Goal: Obtain resource: Download file/media

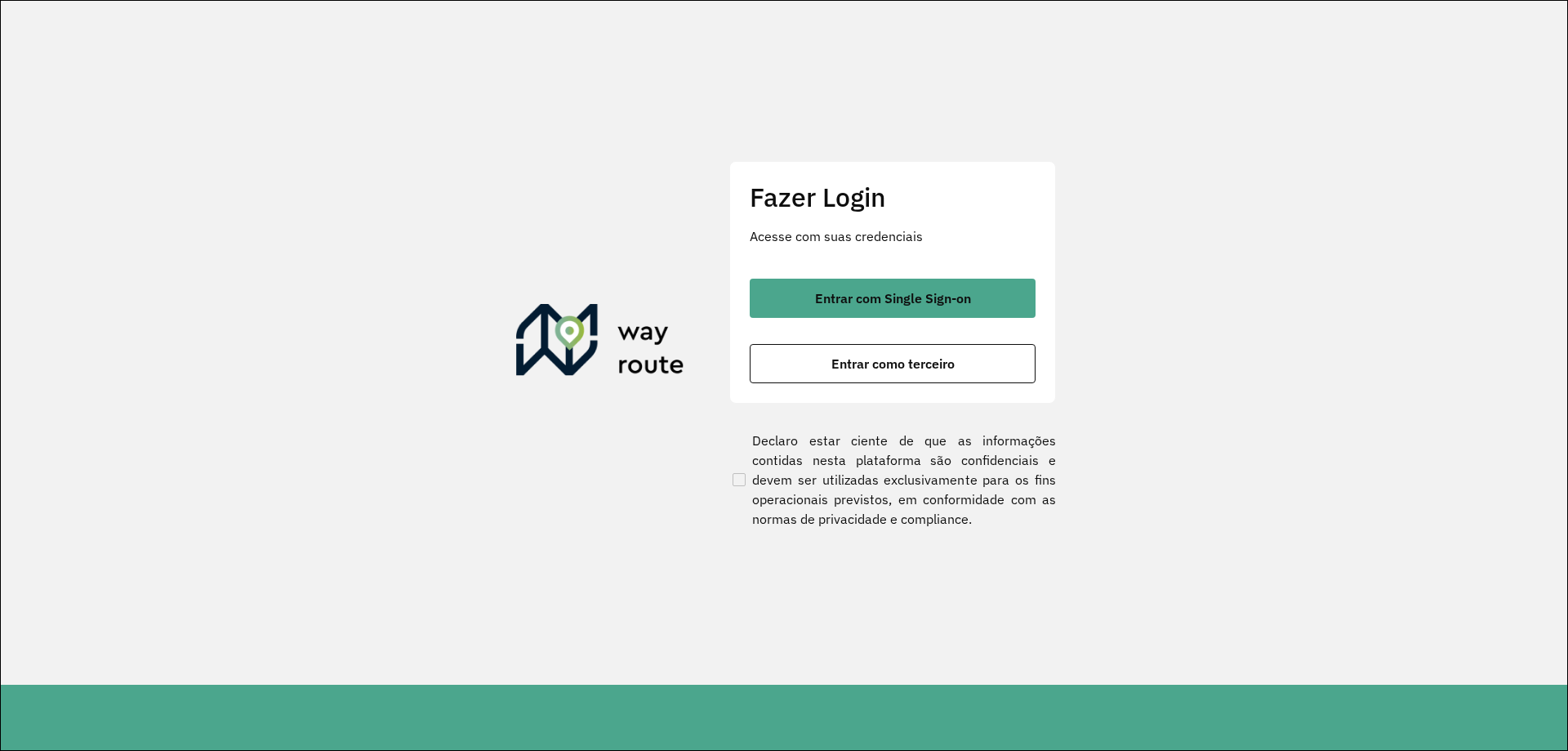
click at [886, 299] on span "Entrar com Single Sign-on" at bounding box center [893, 298] width 156 height 13
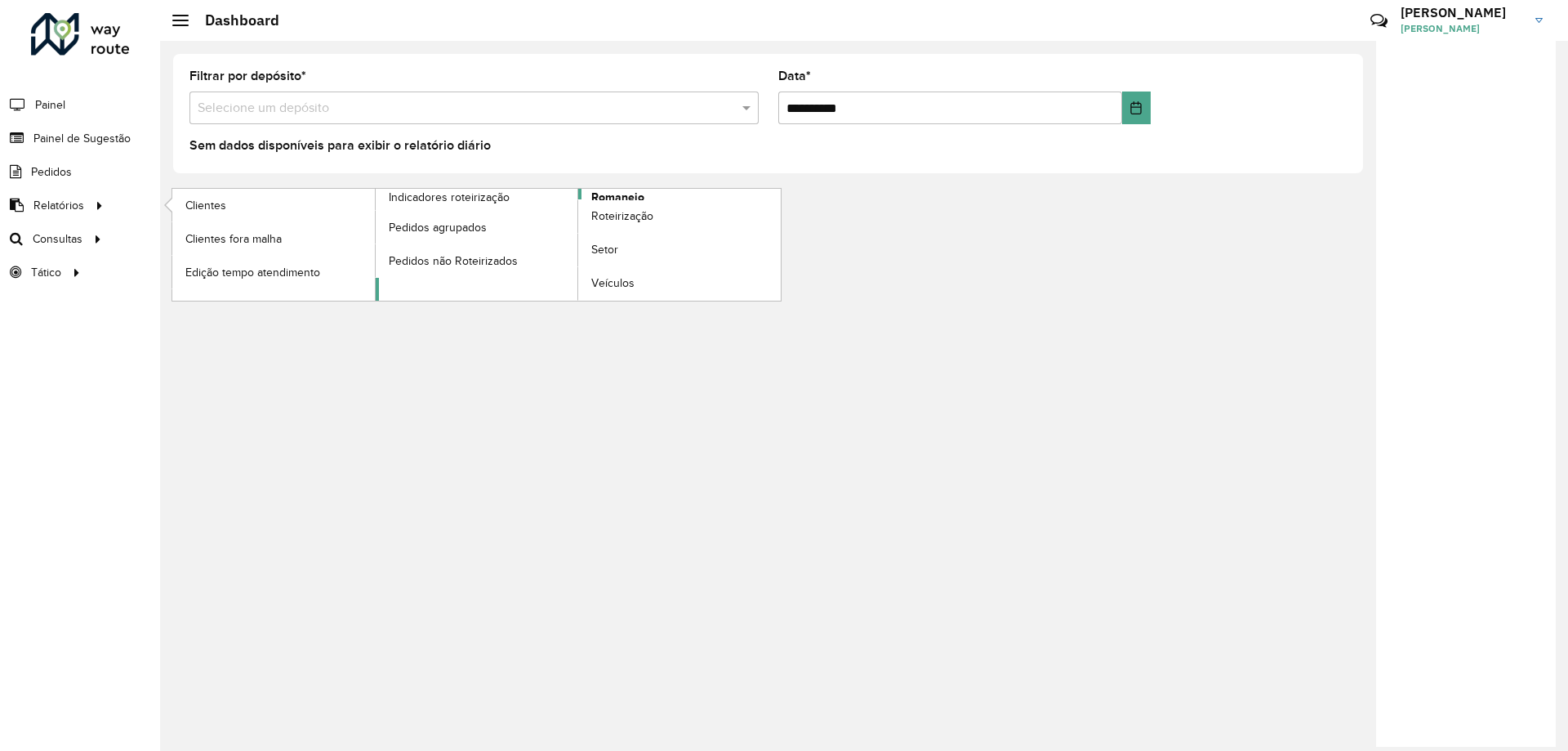
click at [676, 194] on link "Romaneio" at bounding box center [578, 245] width 406 height 112
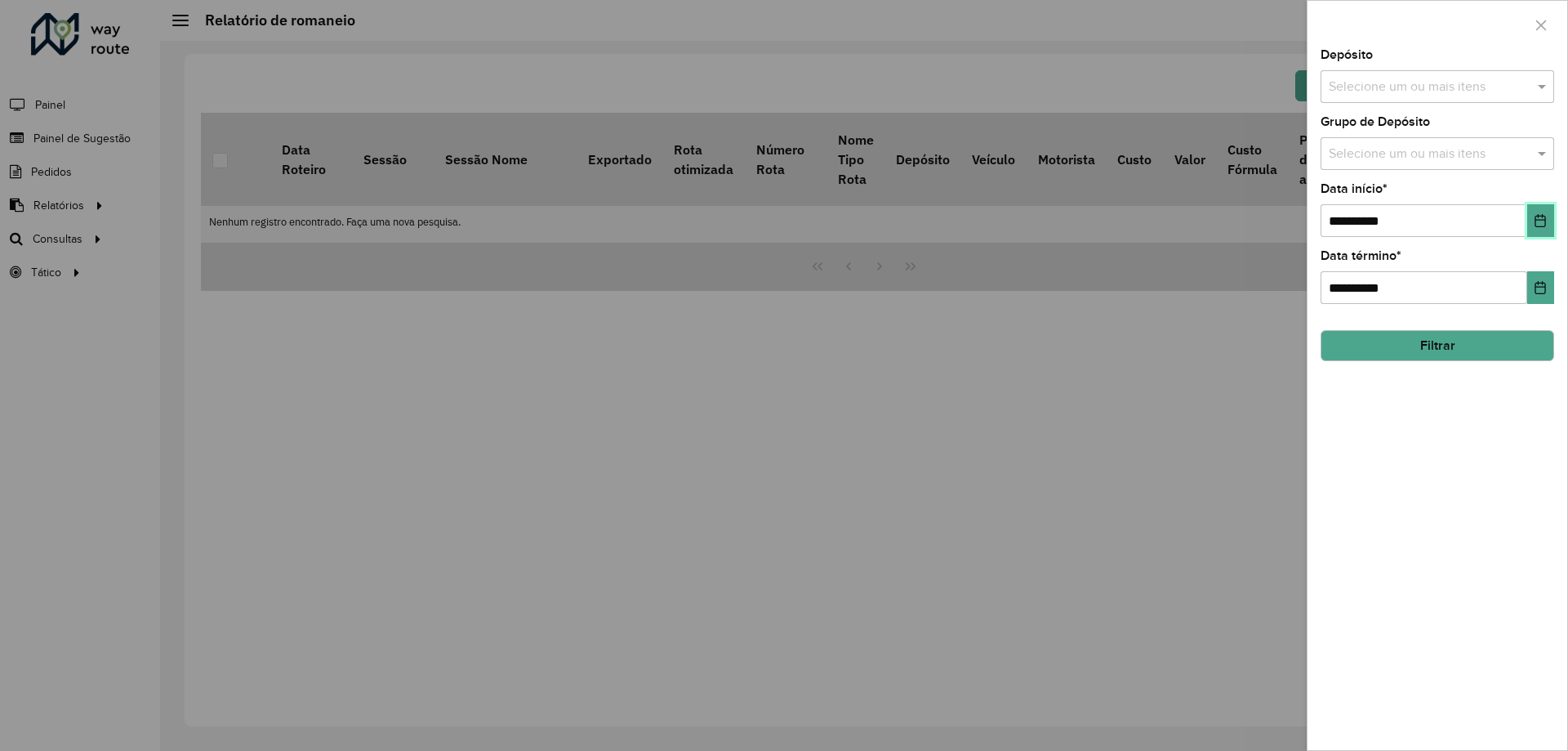
click at [1547, 220] on icon "Choose Date" at bounding box center [1540, 221] width 13 height 13
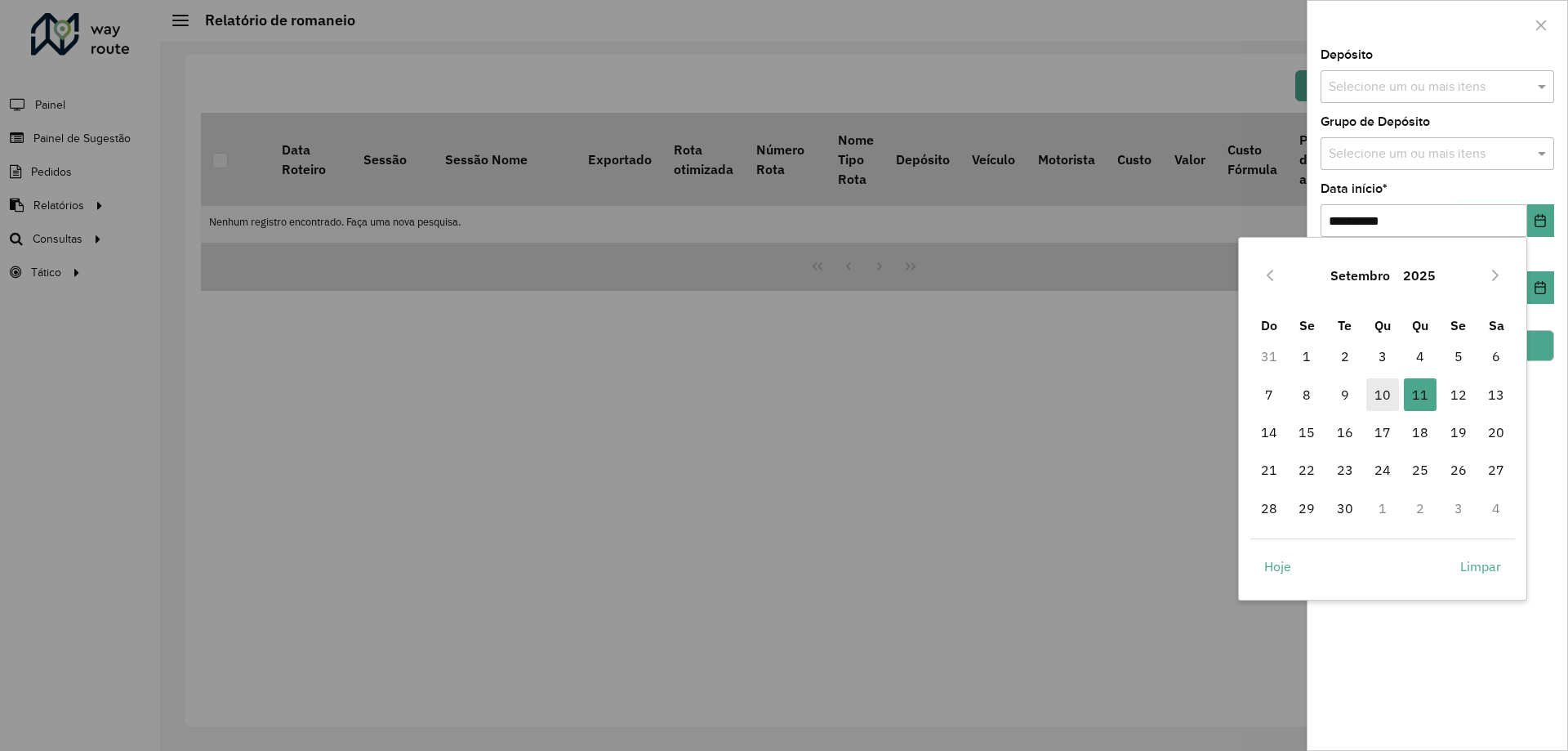
click at [1389, 394] on span "10" at bounding box center [1383, 394] width 33 height 33
type input "**********"
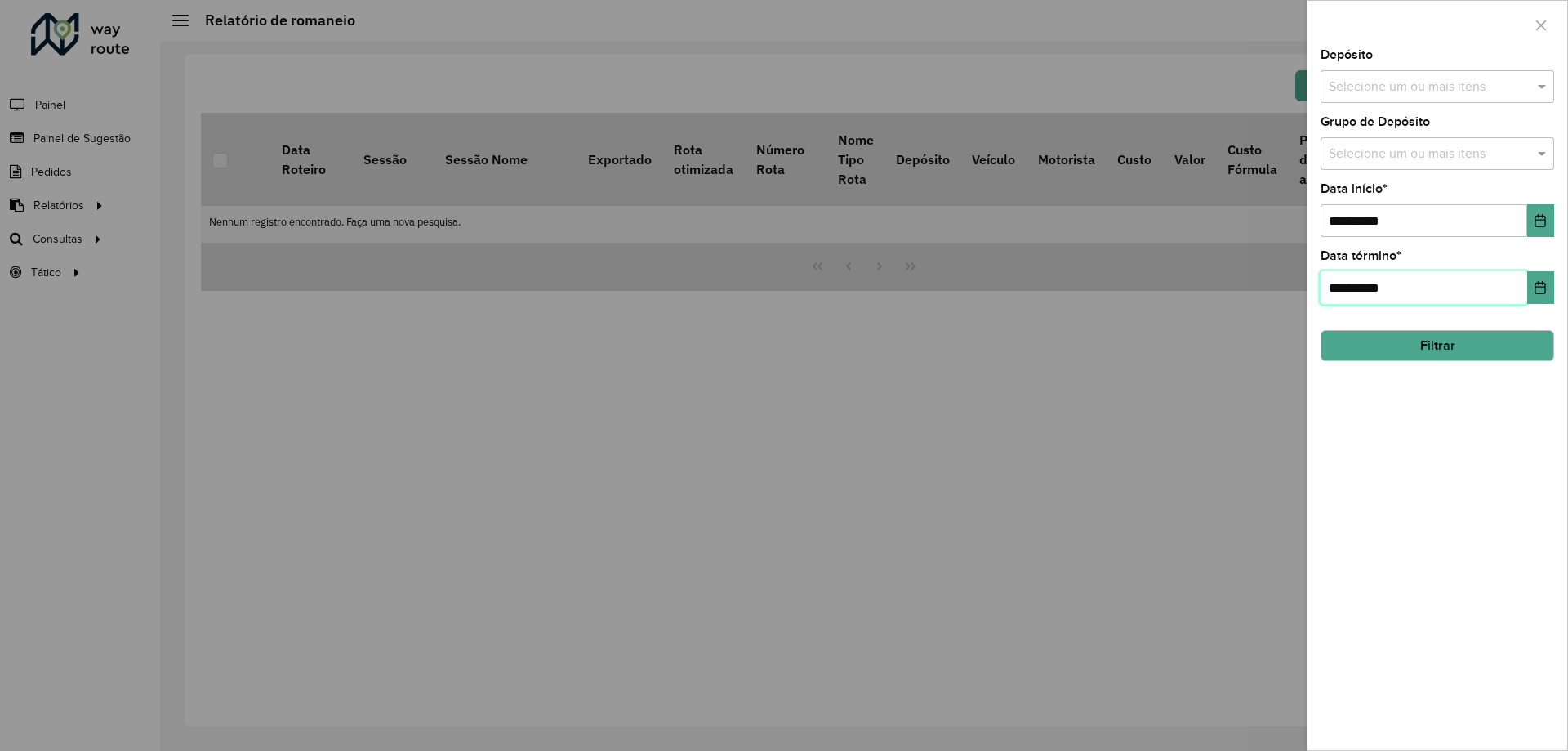
click at [1526, 282] on input "**********" at bounding box center [1423, 287] width 207 height 33
click at [1534, 285] on icon "Choose Date" at bounding box center [1540, 287] width 13 height 13
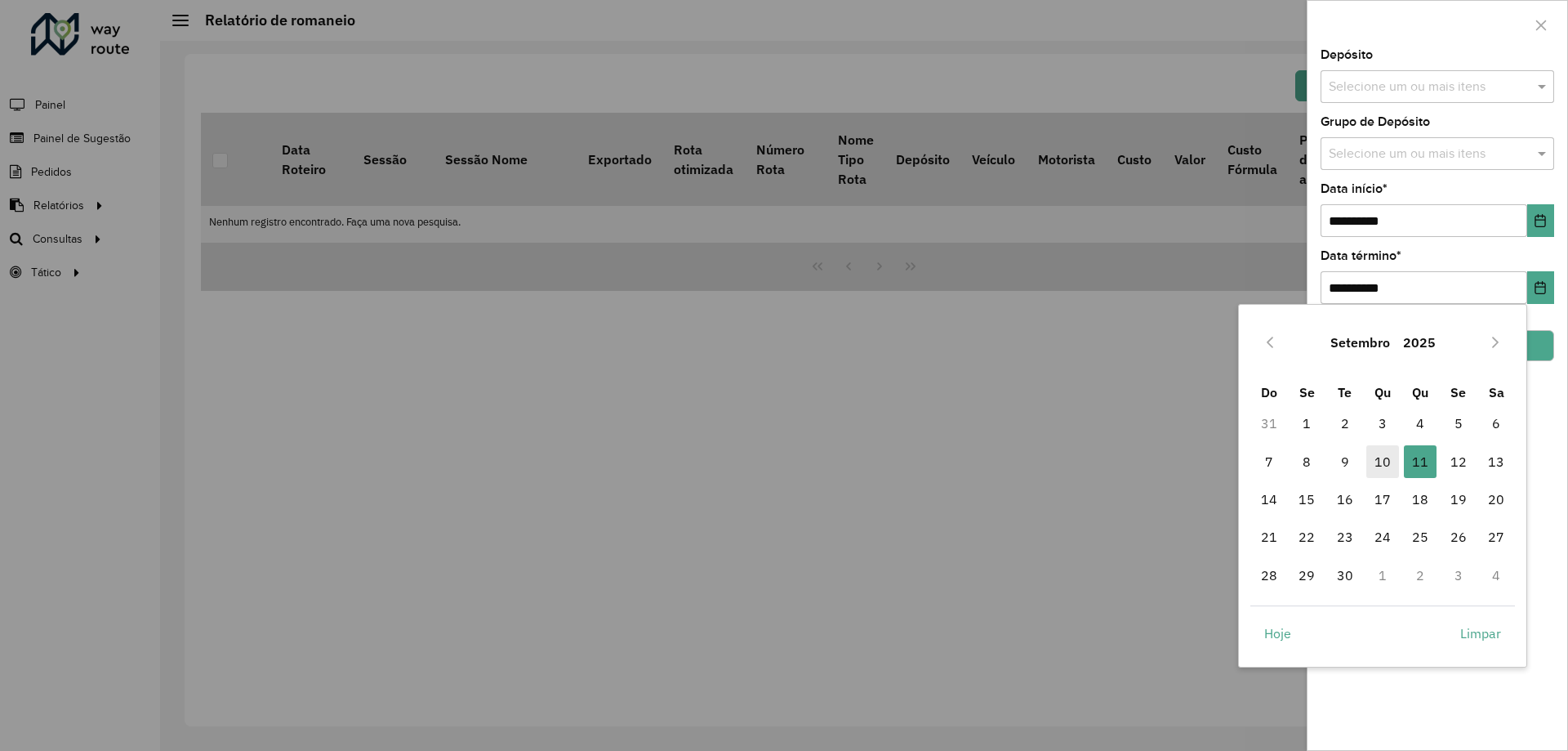
click at [1396, 459] on span "10" at bounding box center [1383, 462] width 33 height 33
type input "**********"
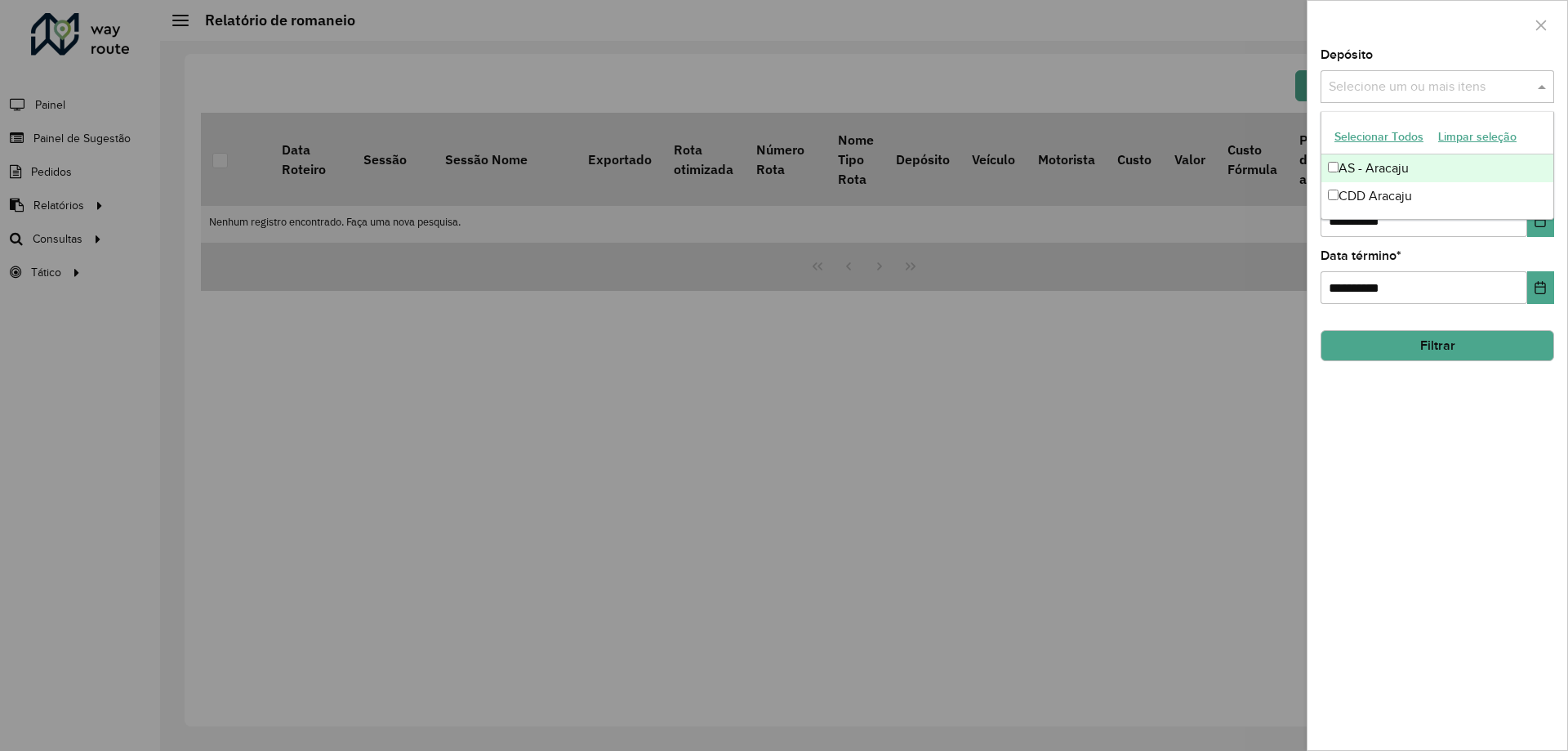
click at [1388, 102] on div "Selecione um ou mais itens" at bounding box center [1437, 86] width 234 height 33
click at [1375, 192] on div "CDD Aracaju" at bounding box center [1437, 196] width 232 height 28
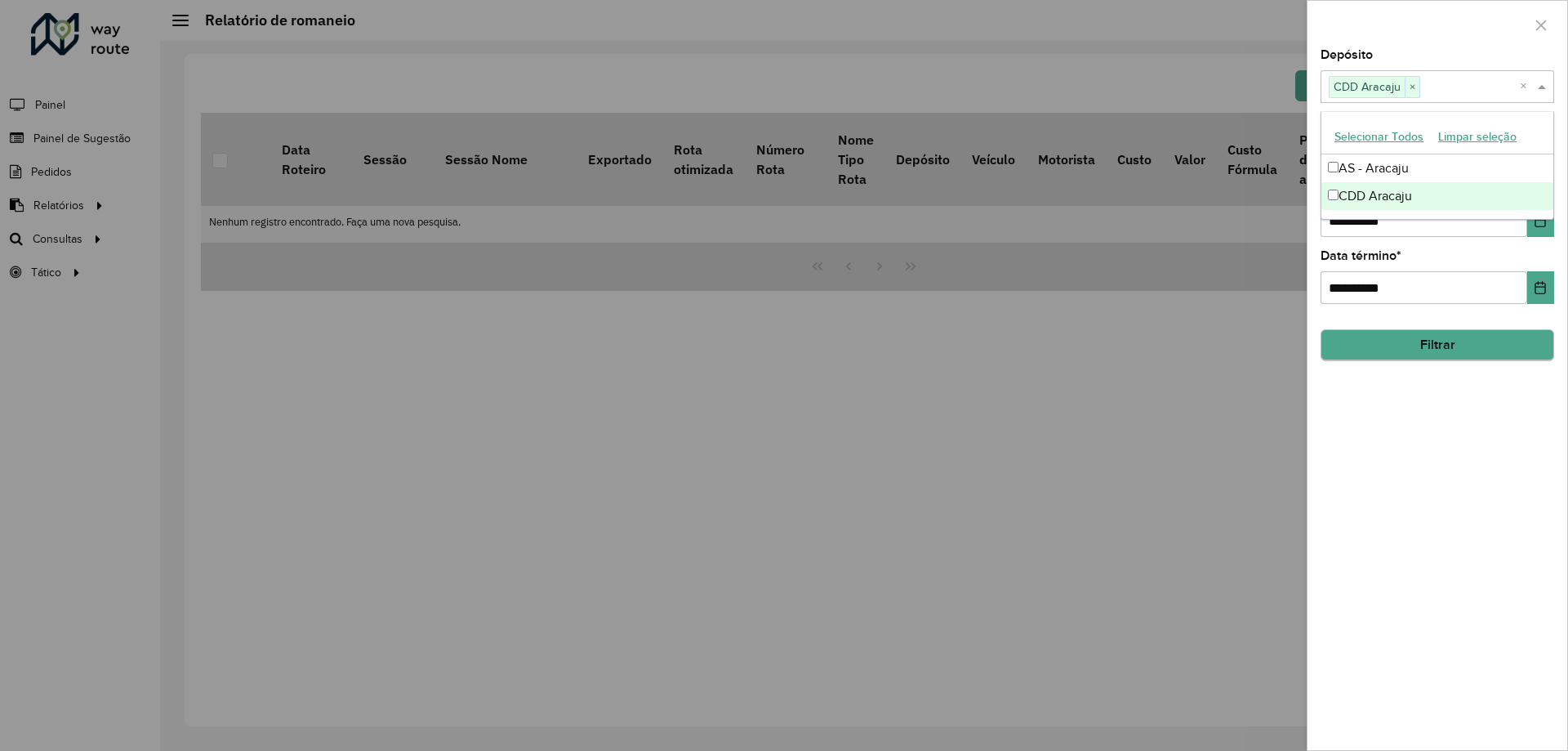
drag, startPoint x: 1403, startPoint y: 324, endPoint x: 1405, endPoint y: 333, distance: 9.2
click at [1403, 325] on hb-field-button "Filtrar" at bounding box center [1437, 339] width 234 height 44
click at [1409, 351] on button "Filtrar" at bounding box center [1437, 346] width 234 height 31
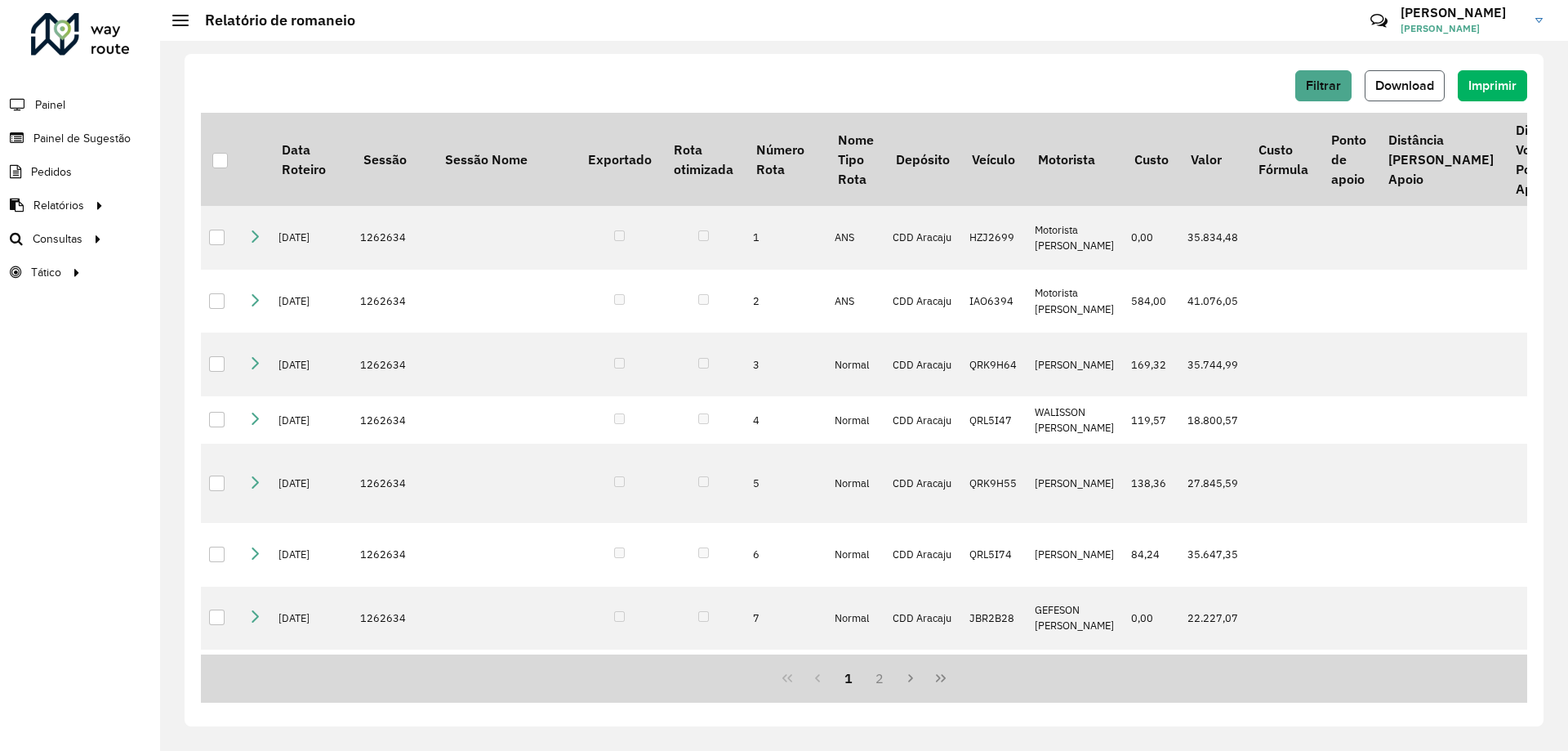
click at [1403, 76] on button "Download" at bounding box center [1404, 86] width 80 height 31
click at [1392, 76] on button "Download" at bounding box center [1404, 86] width 80 height 31
